Goal: Transaction & Acquisition: Download file/media

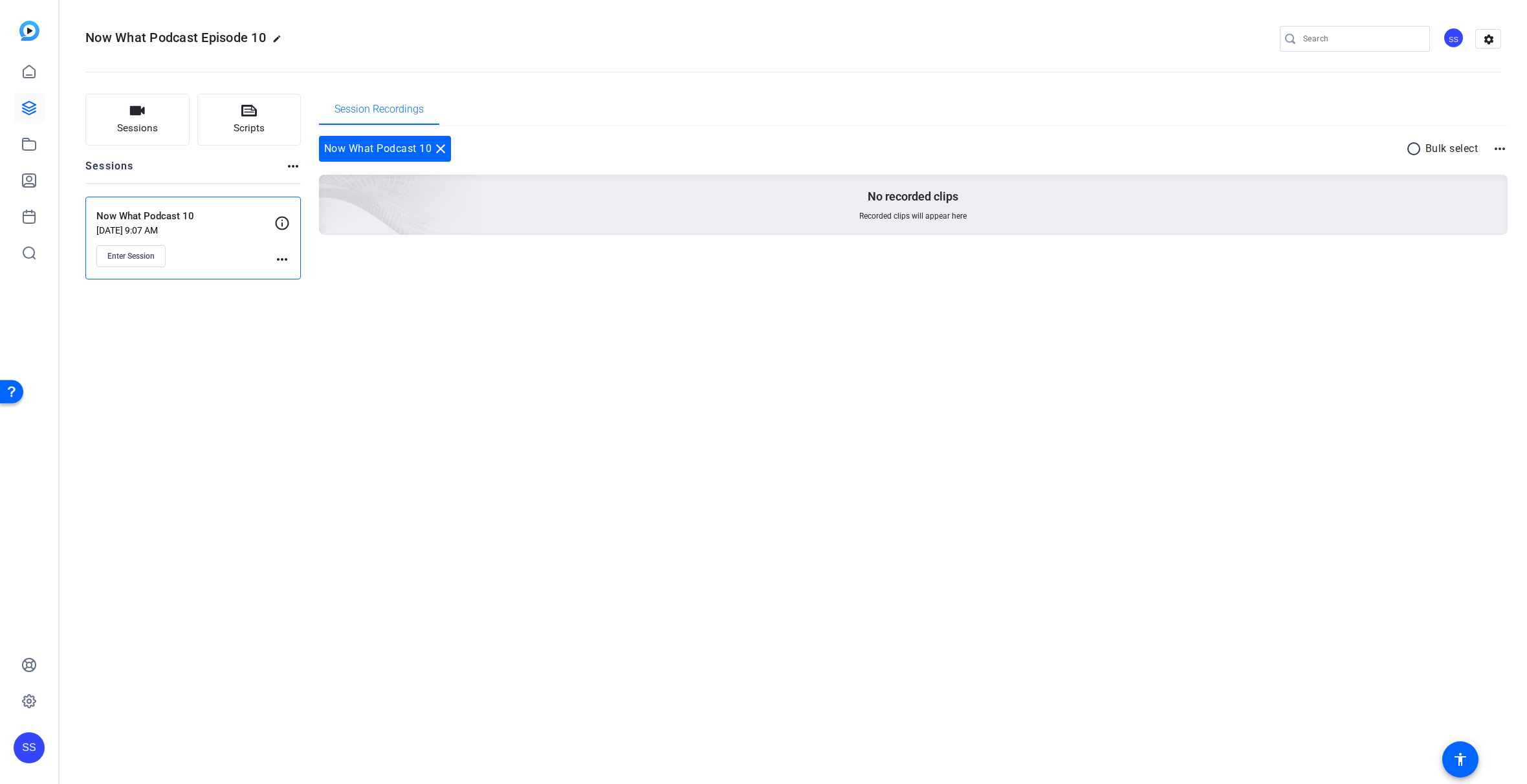
click at [203, 236] on div "Now What Podcast 10 [DATE] 9:07 AM Enter Session" at bounding box center [185, 237] width 178 height 58
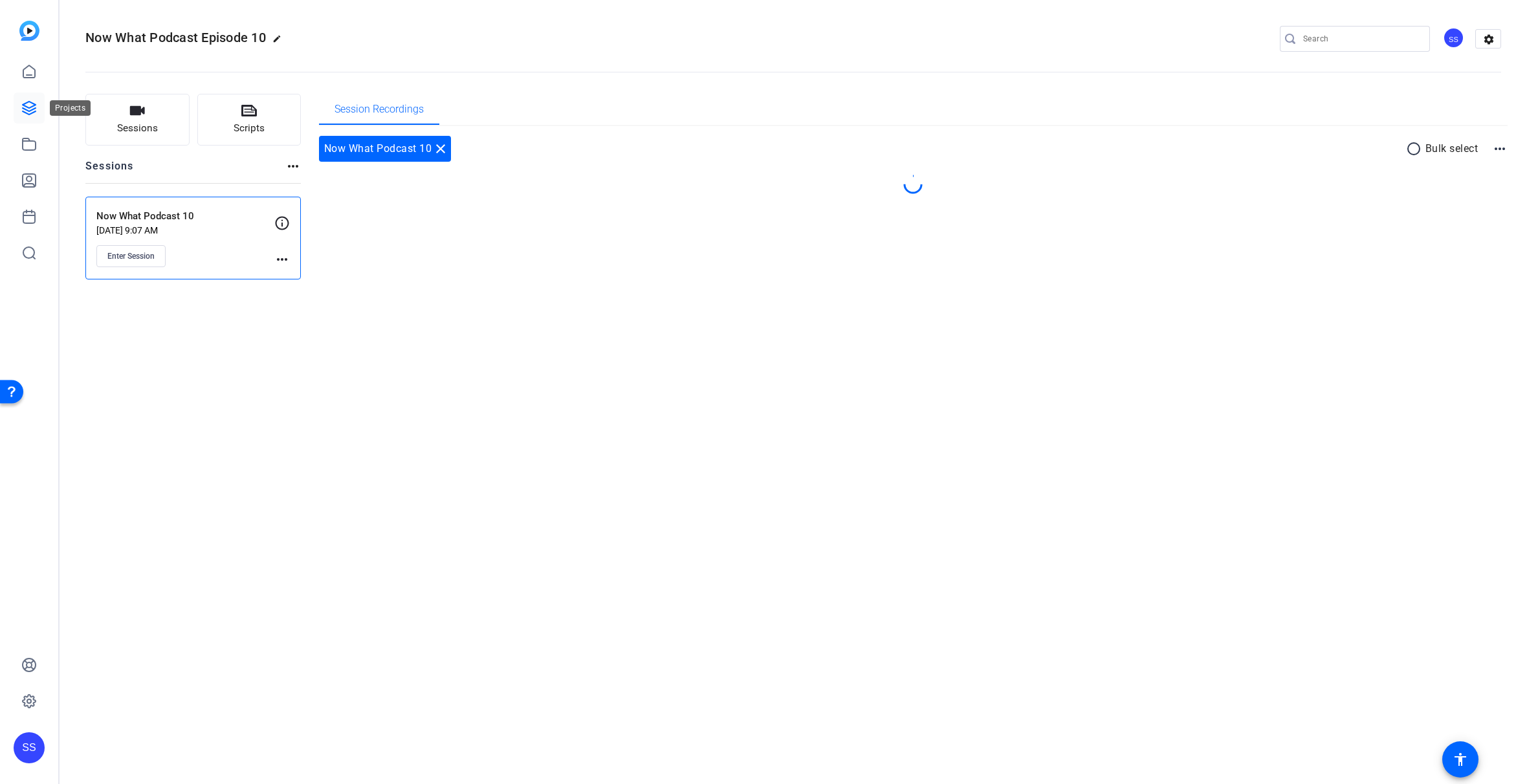
click at [36, 103] on icon at bounding box center [29, 108] width 16 height 16
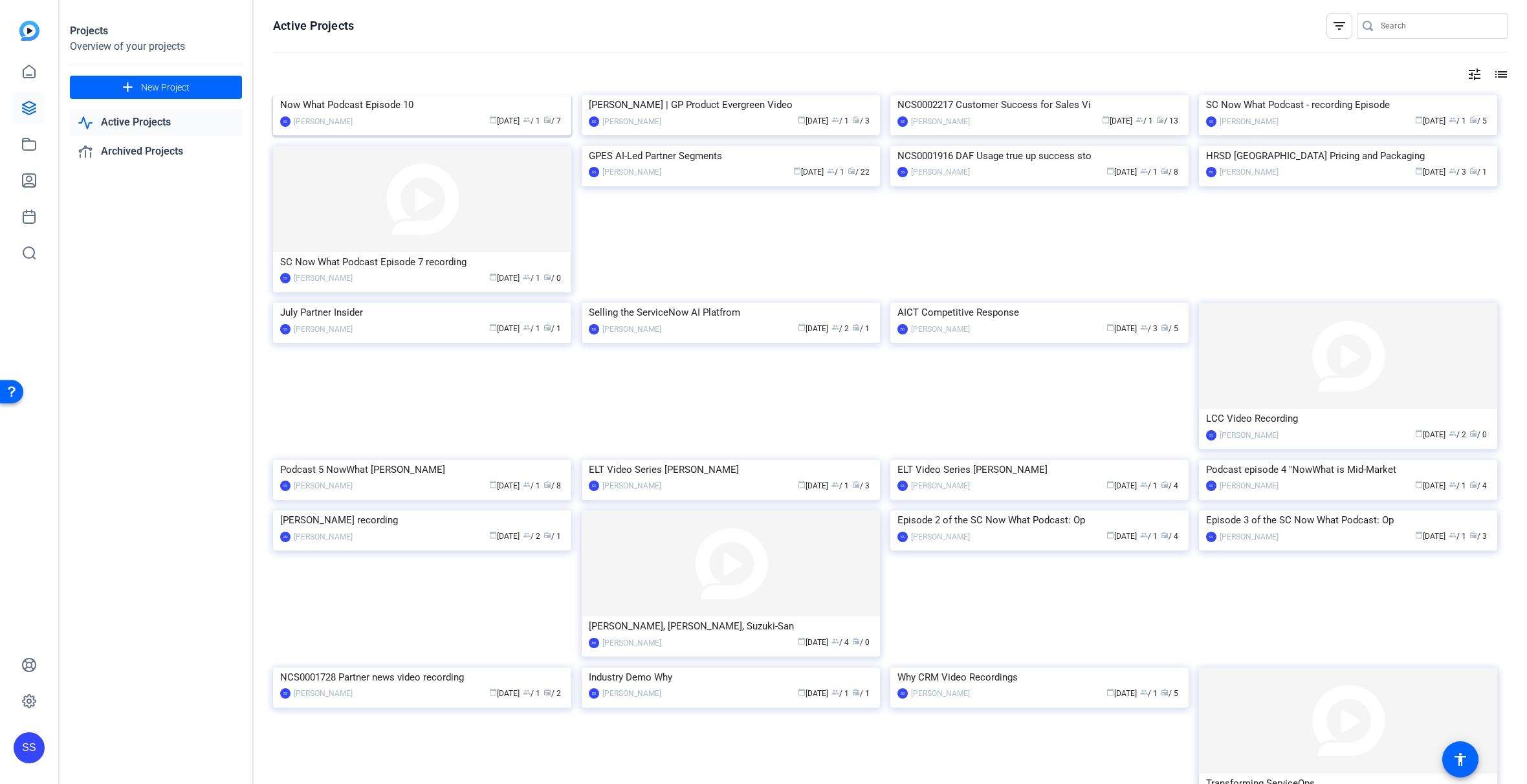
click at [428, 114] on div "Now What Podcast Episode 10" at bounding box center [422, 105] width 284 height 19
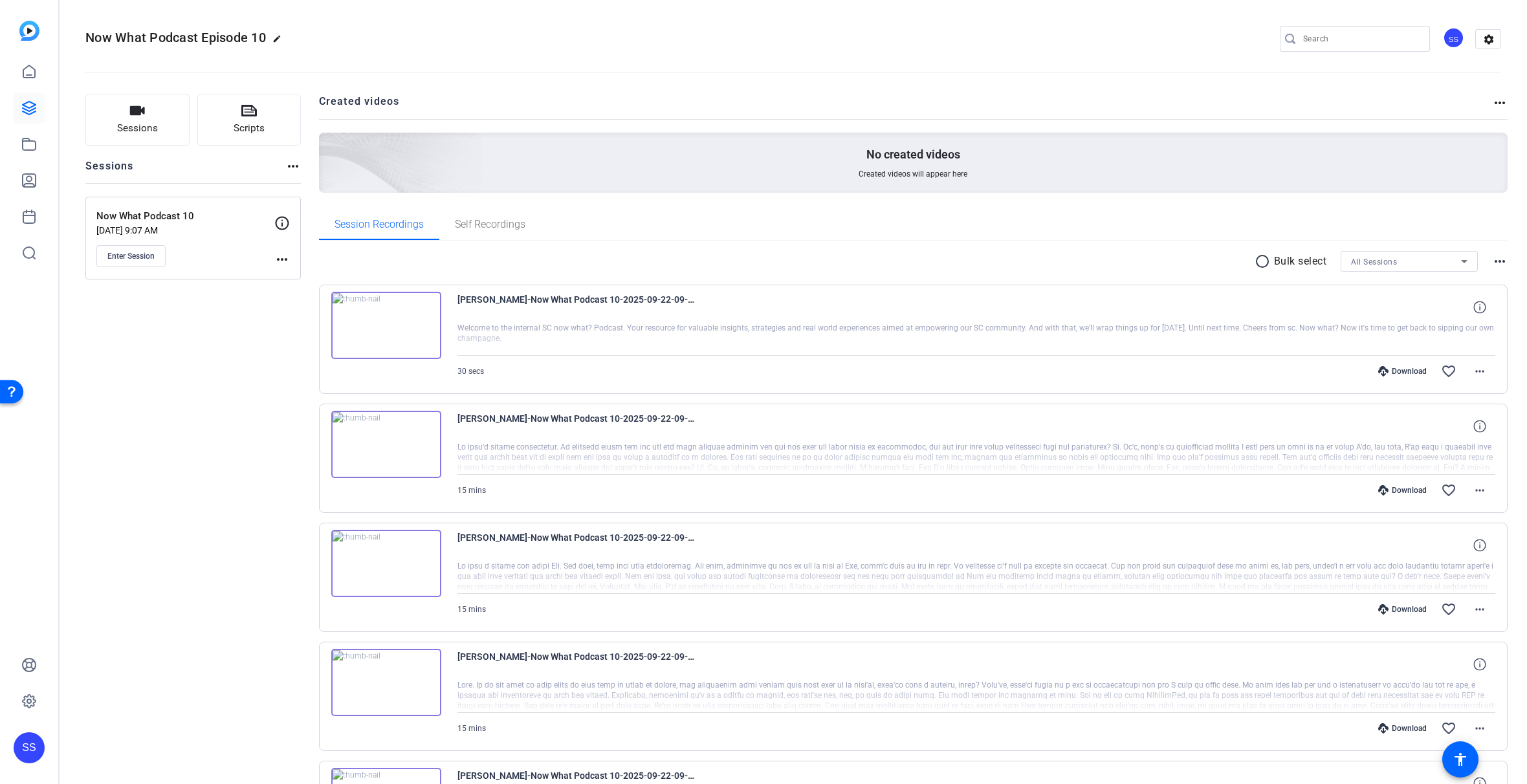
scroll to position [382, 0]
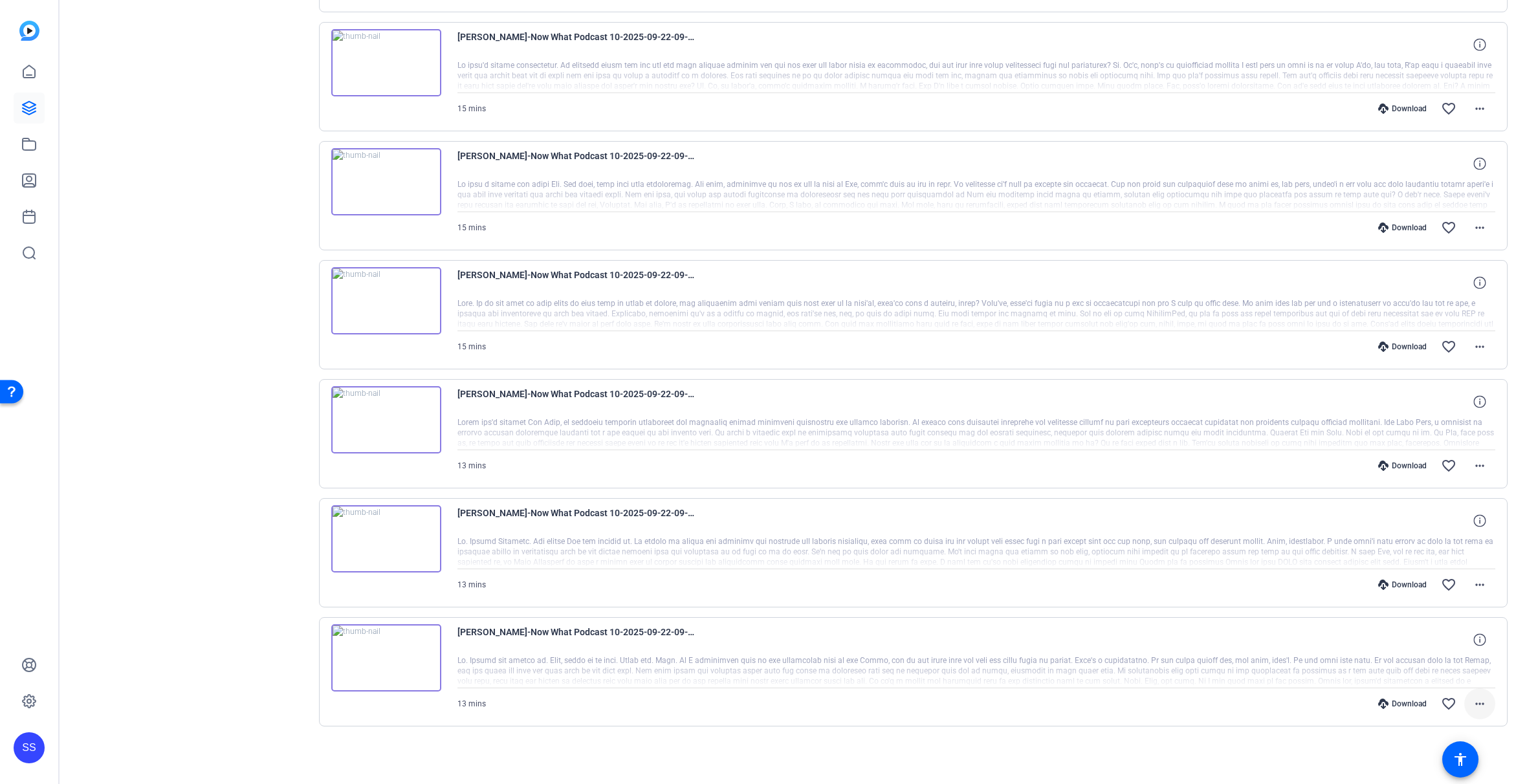
click at [1474, 698] on mat-icon "more_horiz" at bounding box center [1480, 704] width 16 height 16
click at [1461, 578] on span "Download MP4" at bounding box center [1439, 580] width 78 height 16
click at [1475, 585] on mat-icon "more_horiz" at bounding box center [1480, 585] width 16 height 16
click at [1464, 644] on span "Download MP4" at bounding box center [1439, 644] width 78 height 16
click at [1474, 469] on mat-icon "more_horiz" at bounding box center [1480, 465] width 16 height 16
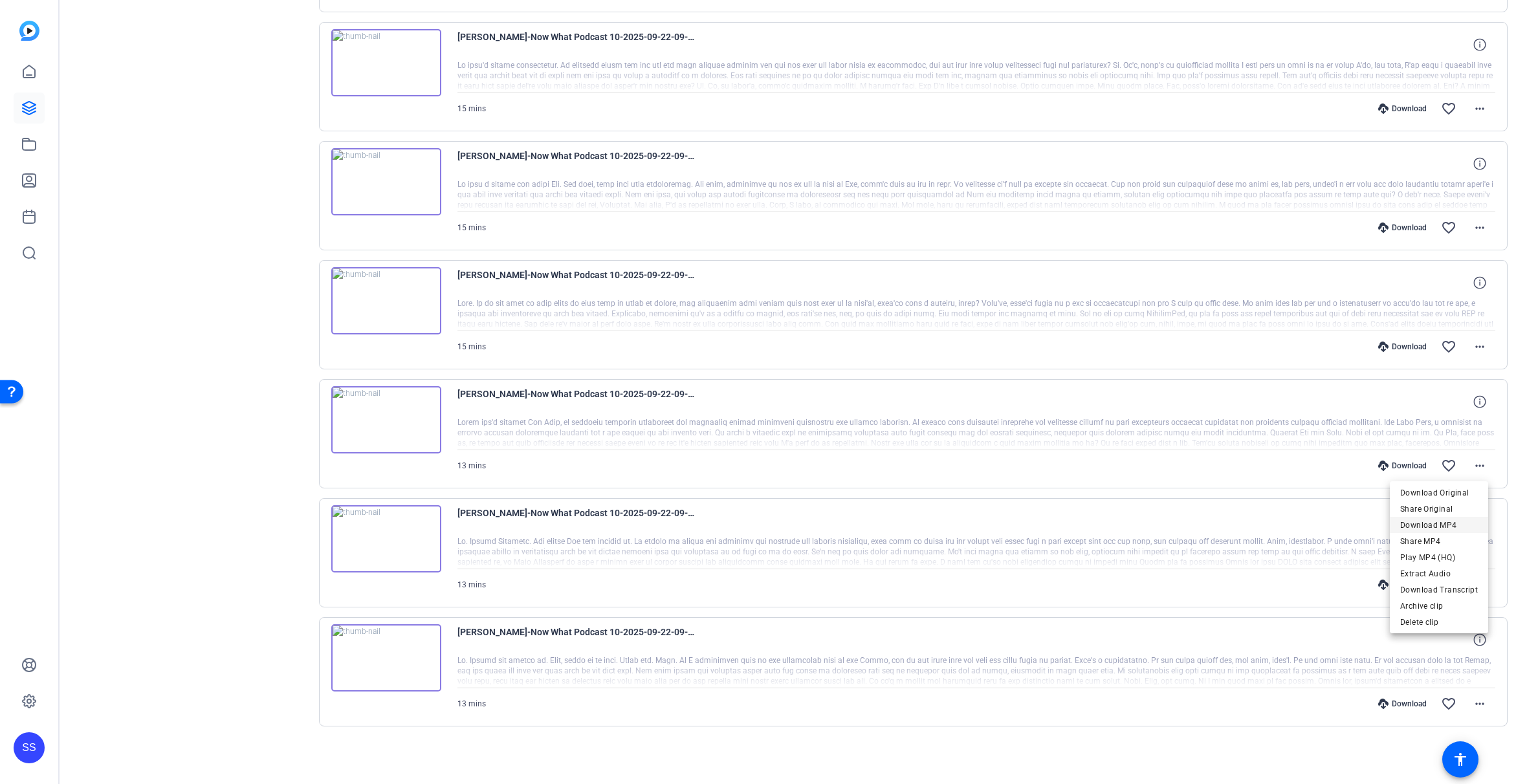
click at [1459, 523] on span "Download MP4" at bounding box center [1439, 525] width 78 height 16
click at [1478, 344] on mat-icon "more_horiz" at bounding box center [1480, 347] width 16 height 16
click at [1462, 407] on span "Download MP4" at bounding box center [1439, 406] width 78 height 16
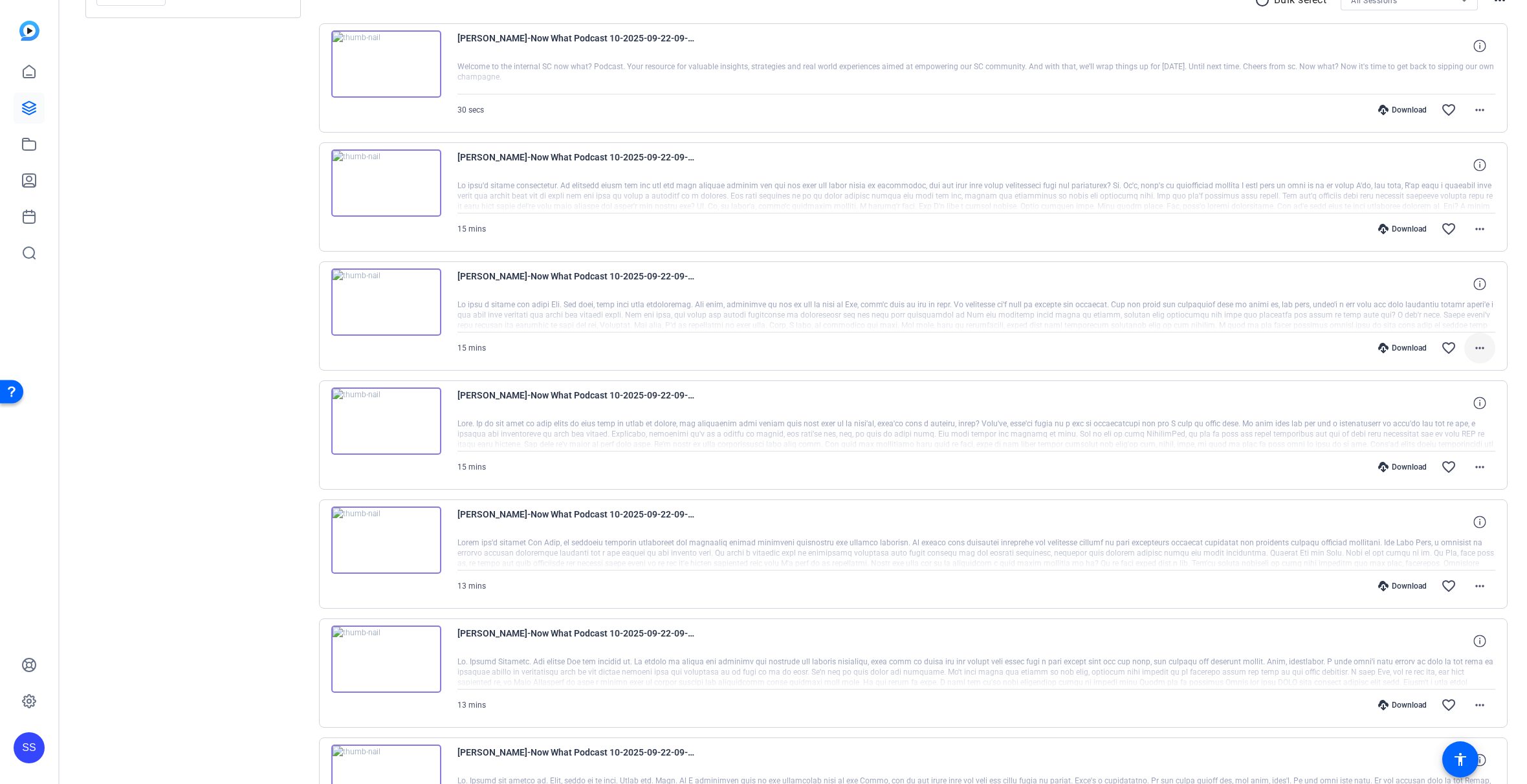
scroll to position [251, 0]
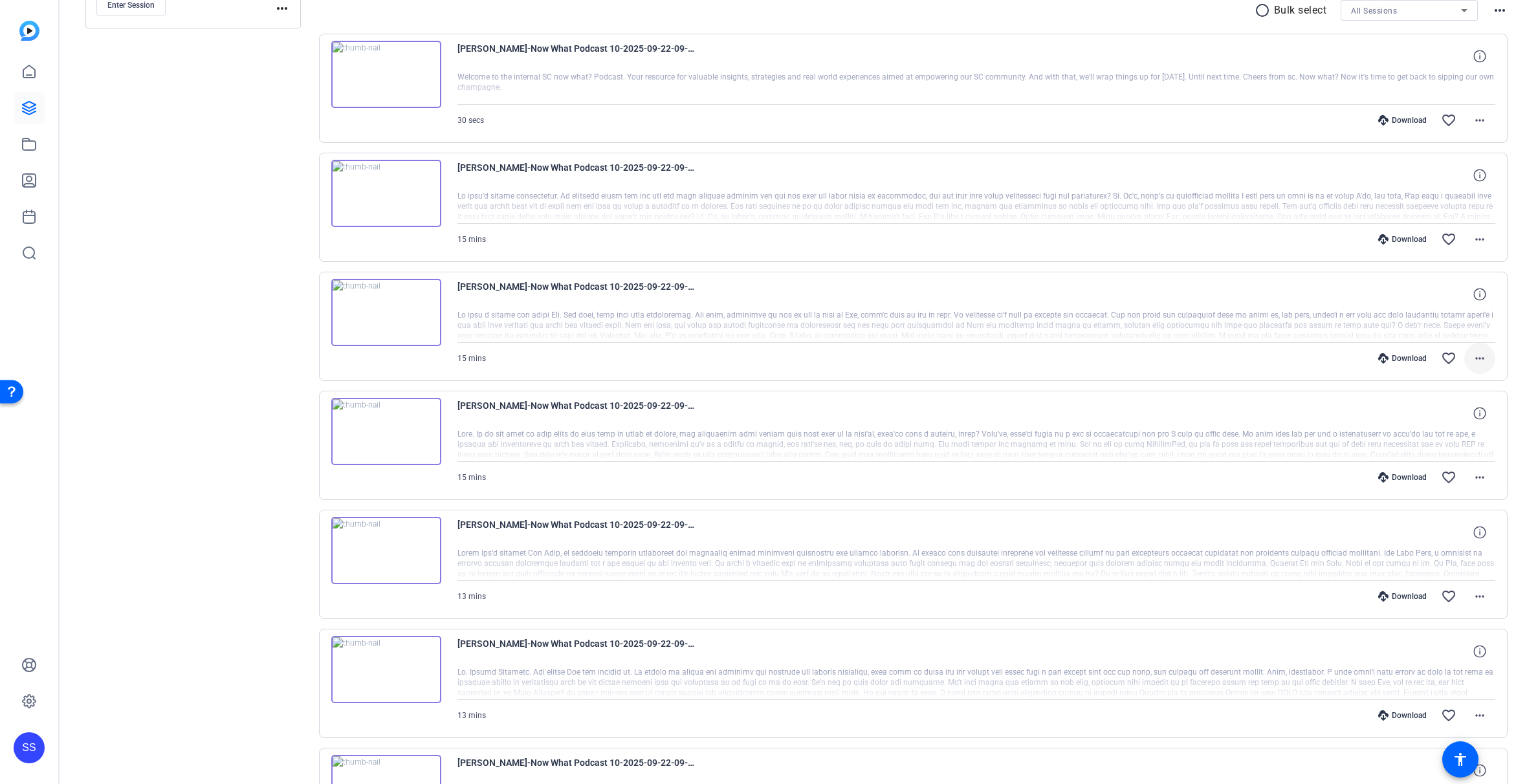
click at [1479, 358] on mat-icon "more_horiz" at bounding box center [1480, 358] width 16 height 16
click at [1459, 415] on span "Download MP4" at bounding box center [1439, 418] width 78 height 16
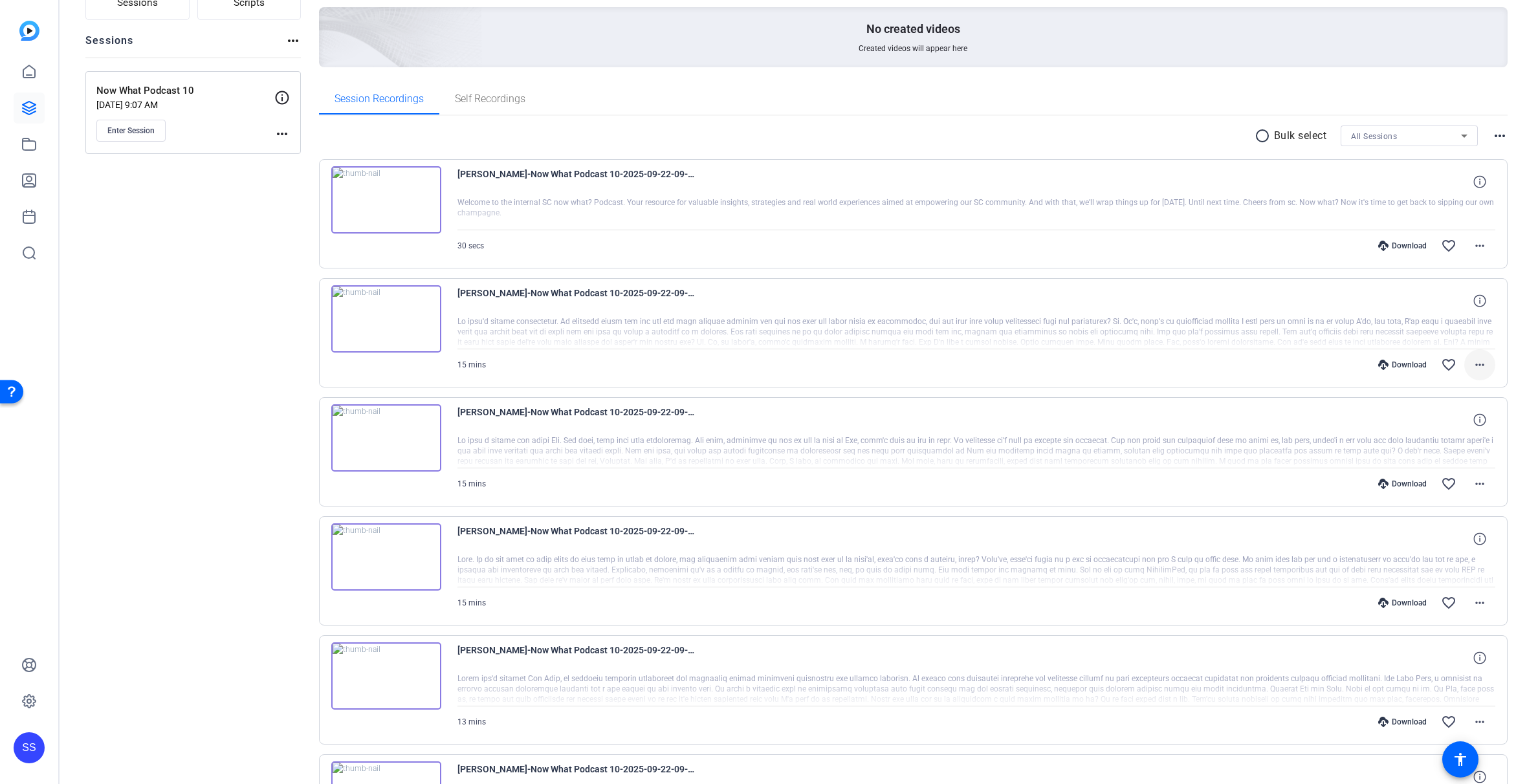
click at [1472, 364] on mat-icon "more_horiz" at bounding box center [1480, 365] width 16 height 16
click at [268, 430] on div at bounding box center [764, 392] width 1527 height 784
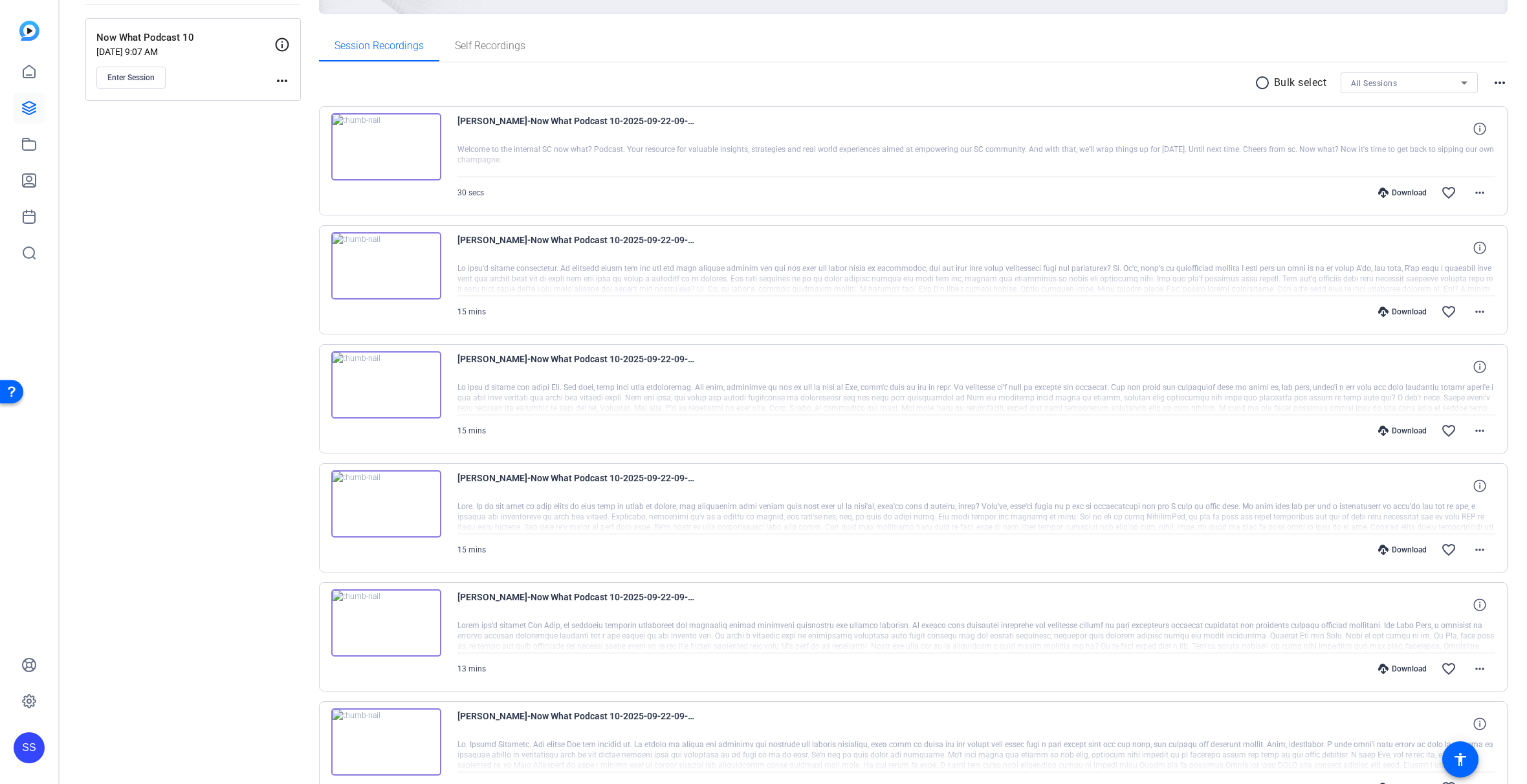
scroll to position [64, 0]
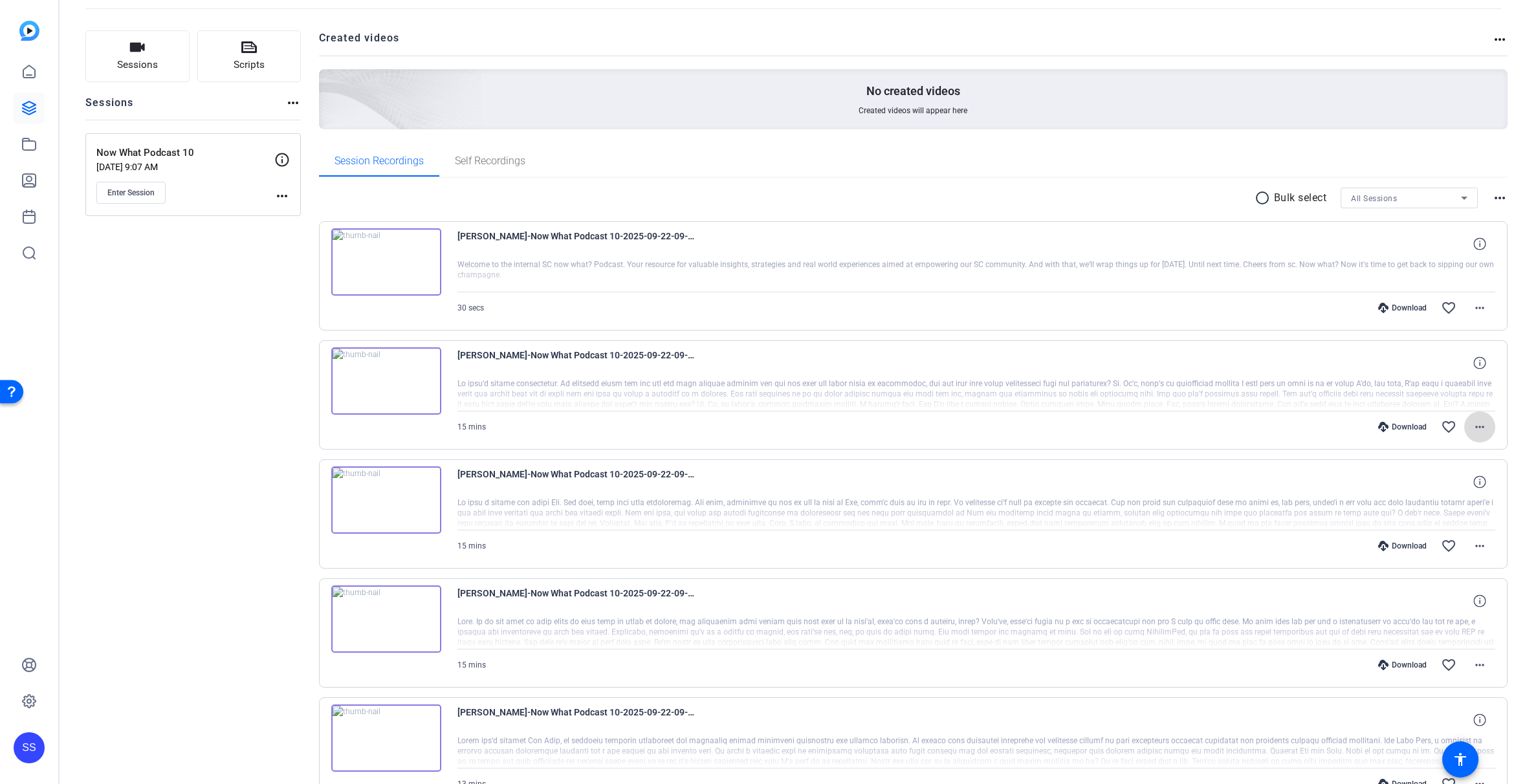
click at [1477, 426] on mat-icon "more_horiz" at bounding box center [1480, 427] width 16 height 16
click at [1447, 491] on span "Download MP4" at bounding box center [1439, 486] width 78 height 16
click at [1474, 311] on mat-icon "more_horiz" at bounding box center [1480, 308] width 16 height 16
click at [1456, 373] on span "Download MP4" at bounding box center [1439, 368] width 78 height 16
